Goal: Task Accomplishment & Management: Use online tool/utility

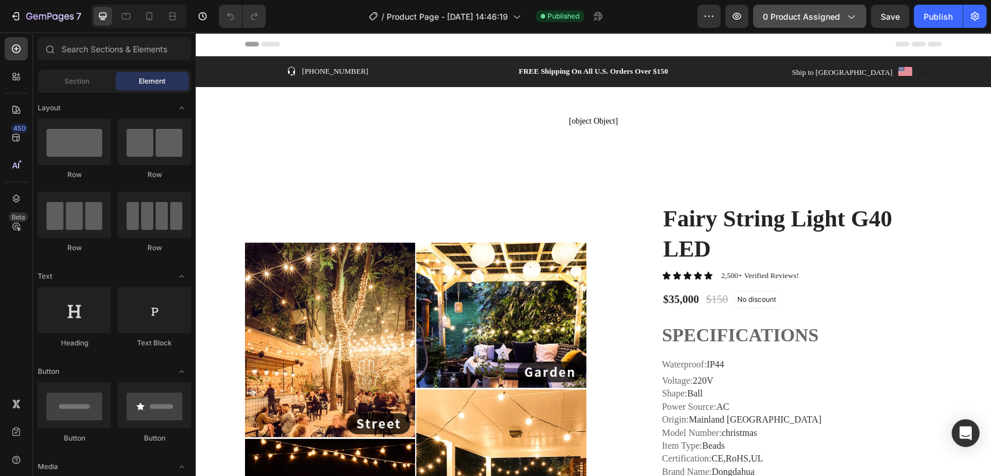
click at [801, 26] on button "0 product assigned" at bounding box center [809, 16] width 113 height 23
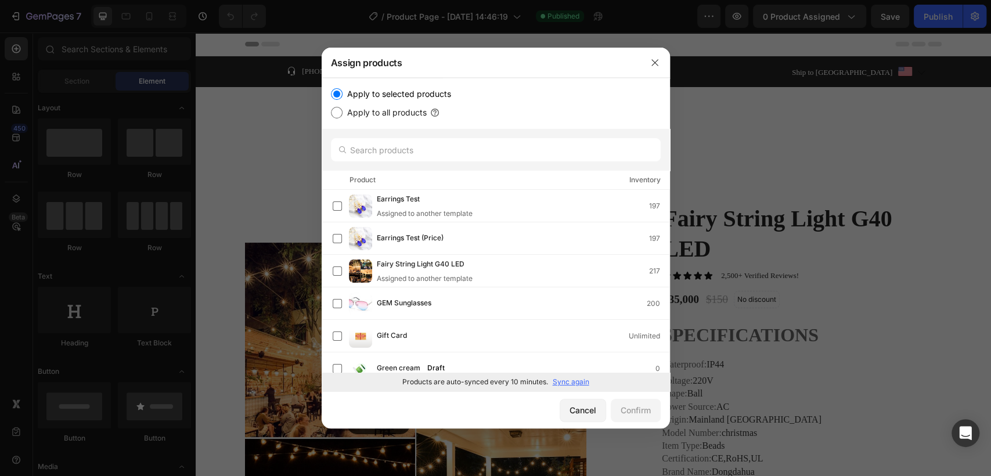
click at [395, 112] on label "Apply to all products" at bounding box center [385, 113] width 84 height 14
click at [343, 112] on input "Apply to all products" at bounding box center [337, 113] width 12 height 12
radio input "true"
click at [641, 414] on div "Confirm" at bounding box center [636, 410] width 30 height 12
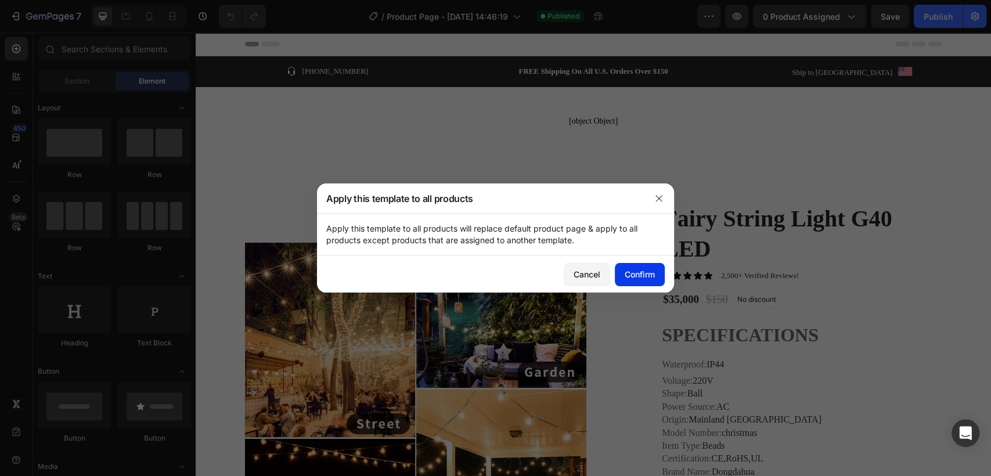
click at [655, 280] on button "Confirm" at bounding box center [640, 274] width 50 height 23
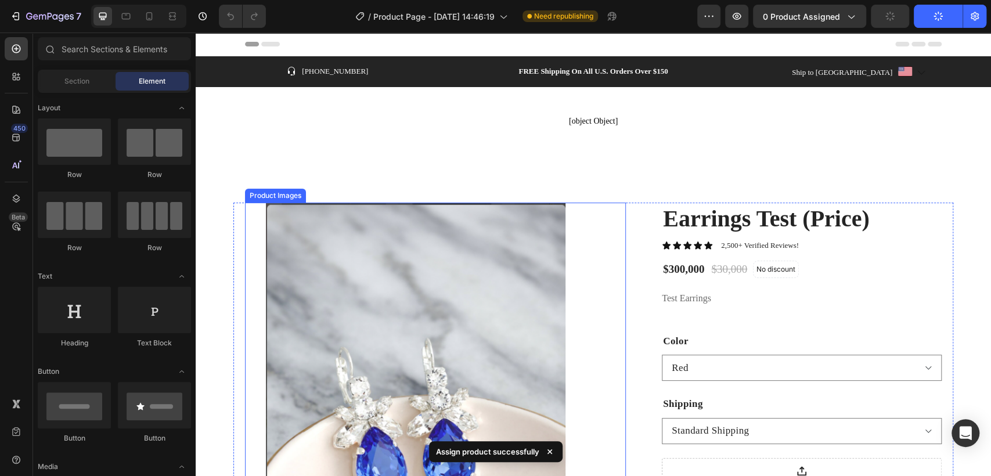
click at [343, 252] on img at bounding box center [415, 414] width 341 height 422
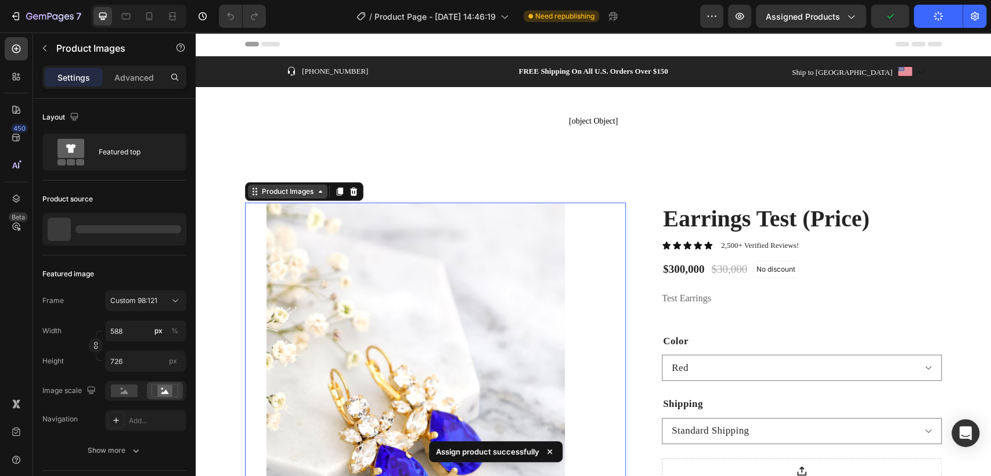
click at [261, 195] on div "Product Images" at bounding box center [288, 191] width 56 height 10
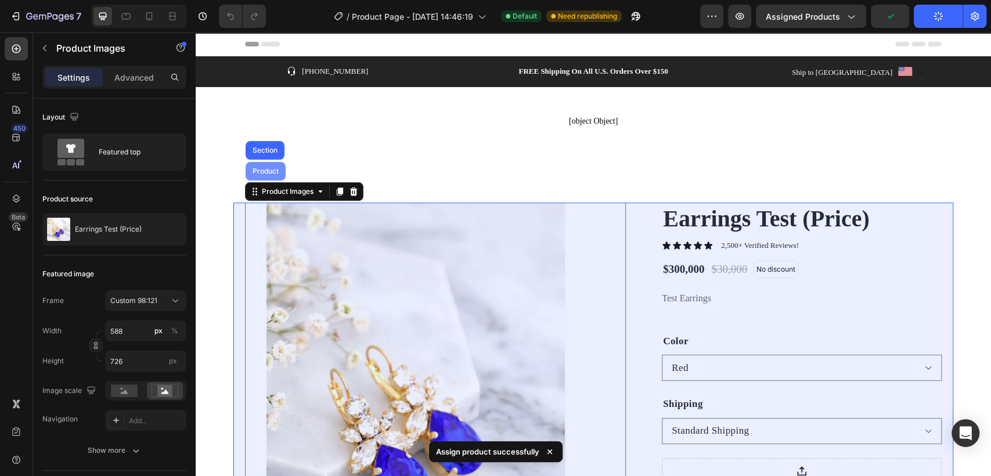
click at [256, 167] on div "Product" at bounding box center [266, 171] width 40 height 19
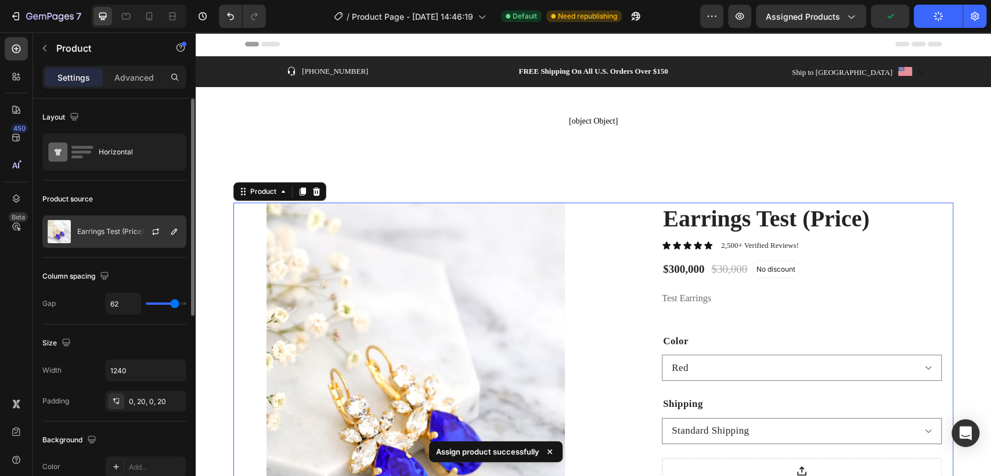
click at [105, 235] on p "Earrings Test (Price)" at bounding box center [110, 232] width 67 height 8
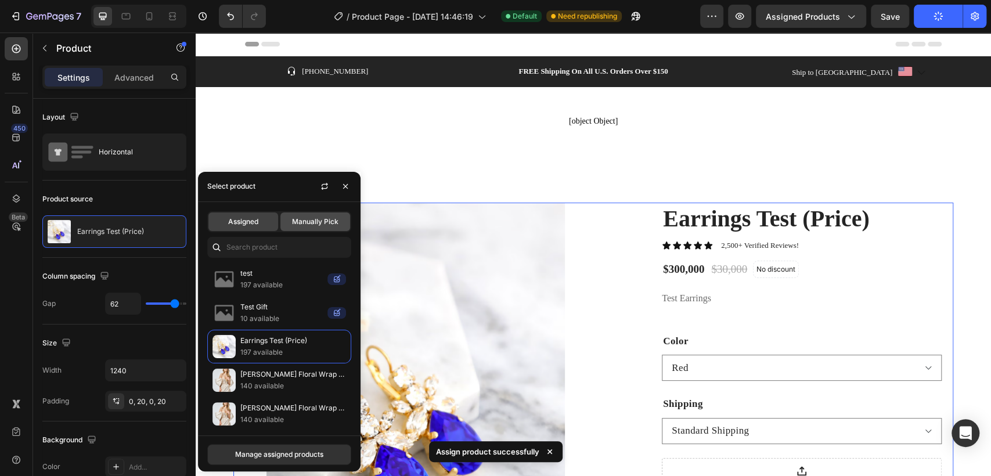
click at [305, 230] on div "Manually Pick" at bounding box center [315, 222] width 70 height 19
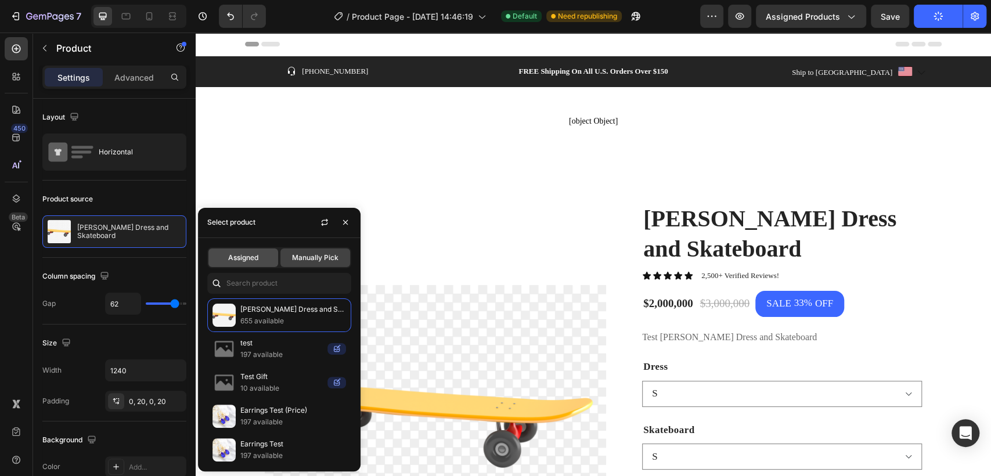
click at [242, 253] on span "Assigned" at bounding box center [243, 258] width 30 height 10
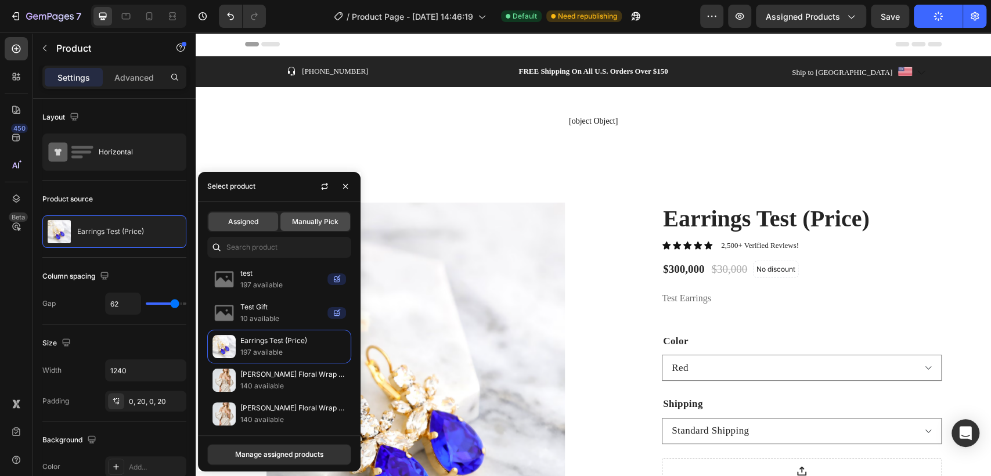
click at [321, 223] on span "Manually Pick" at bounding box center [315, 222] width 46 height 10
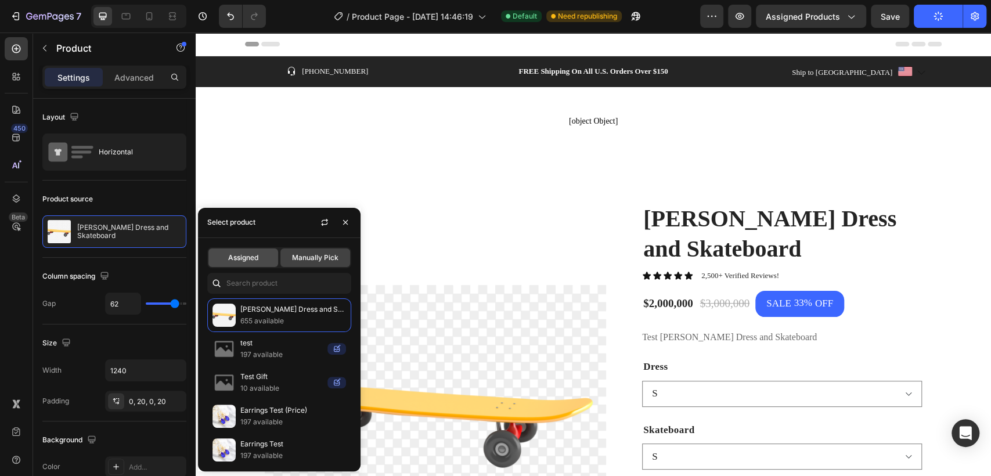
click at [233, 261] on span "Assigned" at bounding box center [243, 258] width 30 height 10
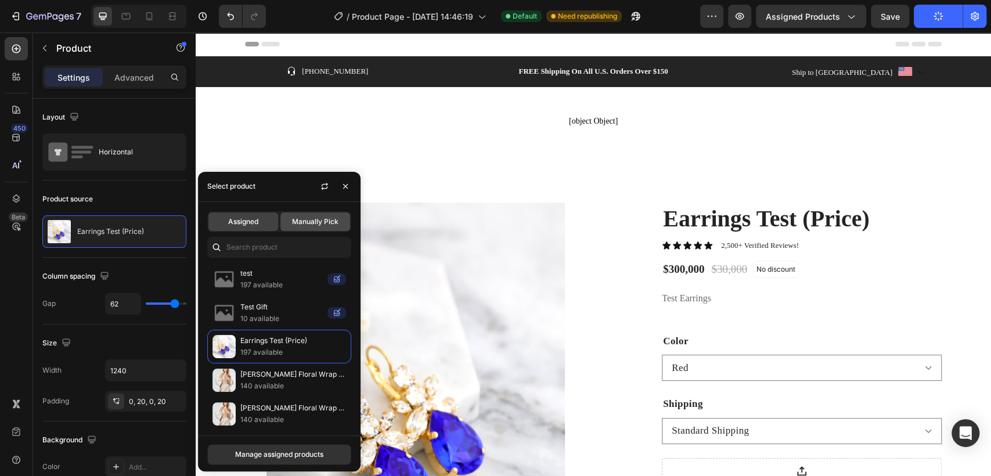
click at [313, 227] on div "Manually Pick" at bounding box center [315, 222] width 70 height 19
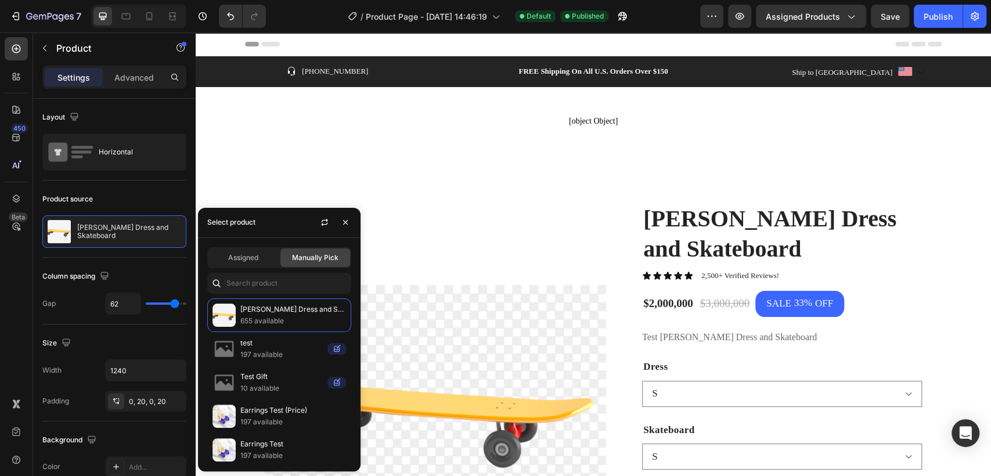
click at [238, 227] on div "Select product" at bounding box center [231, 222] width 48 height 10
click at [262, 258] on div "Assigned" at bounding box center [243, 258] width 70 height 19
